Goal: Task Accomplishment & Management: Manage account settings

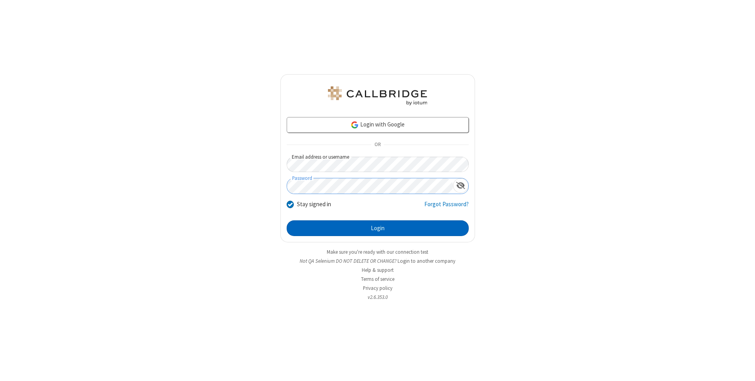
click at [377, 228] on button "Login" at bounding box center [378, 229] width 182 height 16
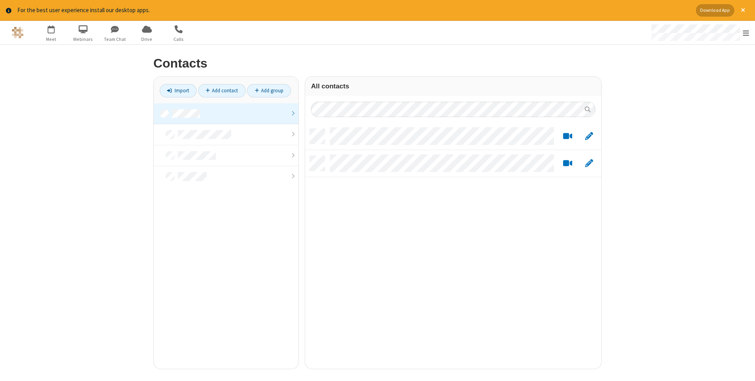
click at [226, 114] on link at bounding box center [226, 113] width 145 height 21
click at [222, 90] on link "Add contact" at bounding box center [222, 90] width 48 height 13
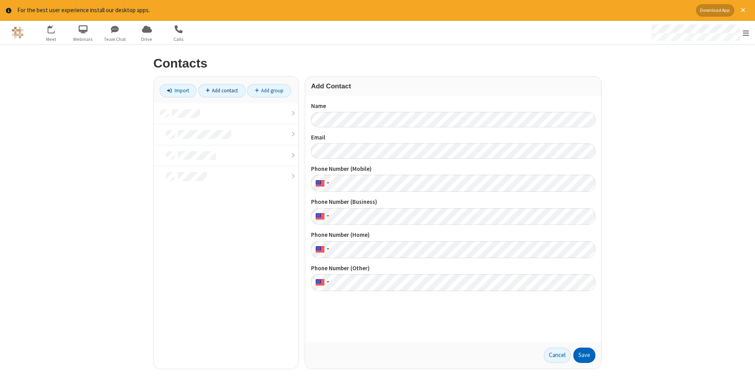
click at [584, 355] on button "Save" at bounding box center [584, 356] width 22 height 16
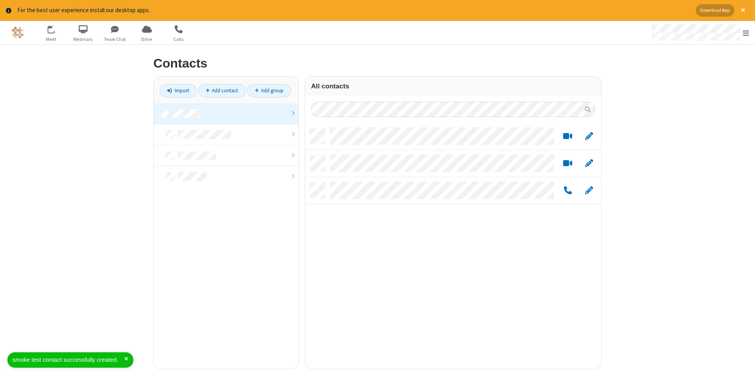
scroll to position [246, 296]
